Goal: Navigation & Orientation: Find specific page/section

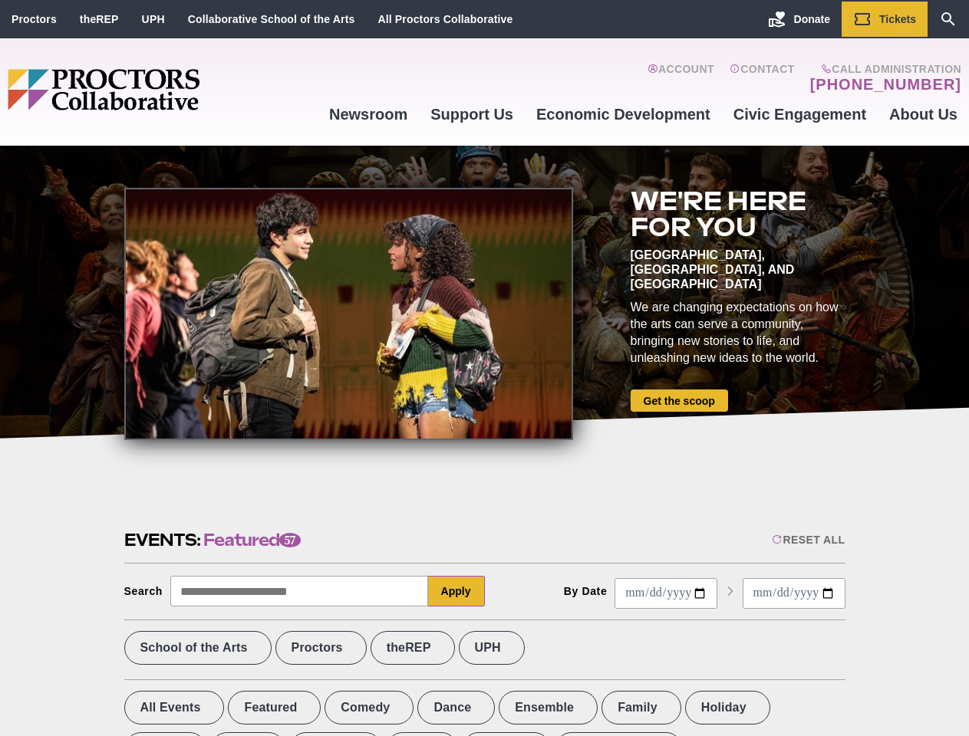
click at [484, 368] on div at bounding box center [348, 314] width 449 height 252
click at [807, 540] on div "Reset All" at bounding box center [807, 540] width 73 height 12
click at [456, 591] on button "Apply" at bounding box center [456, 591] width 57 height 31
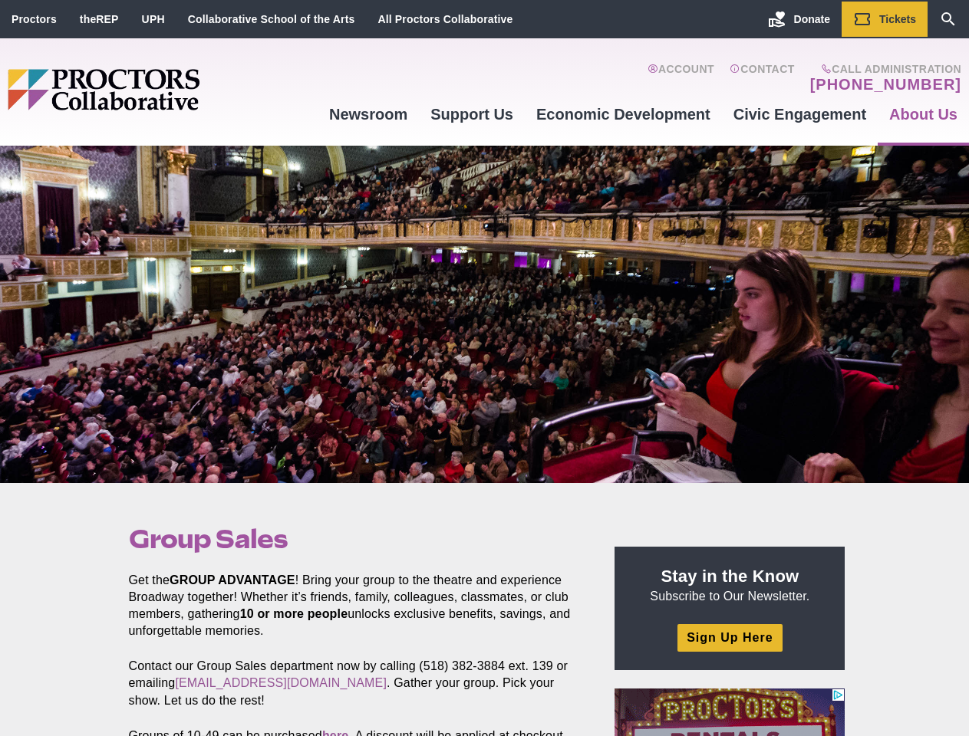
click at [484, 368] on div at bounding box center [484, 314] width 969 height 337
